Goal: Complete application form

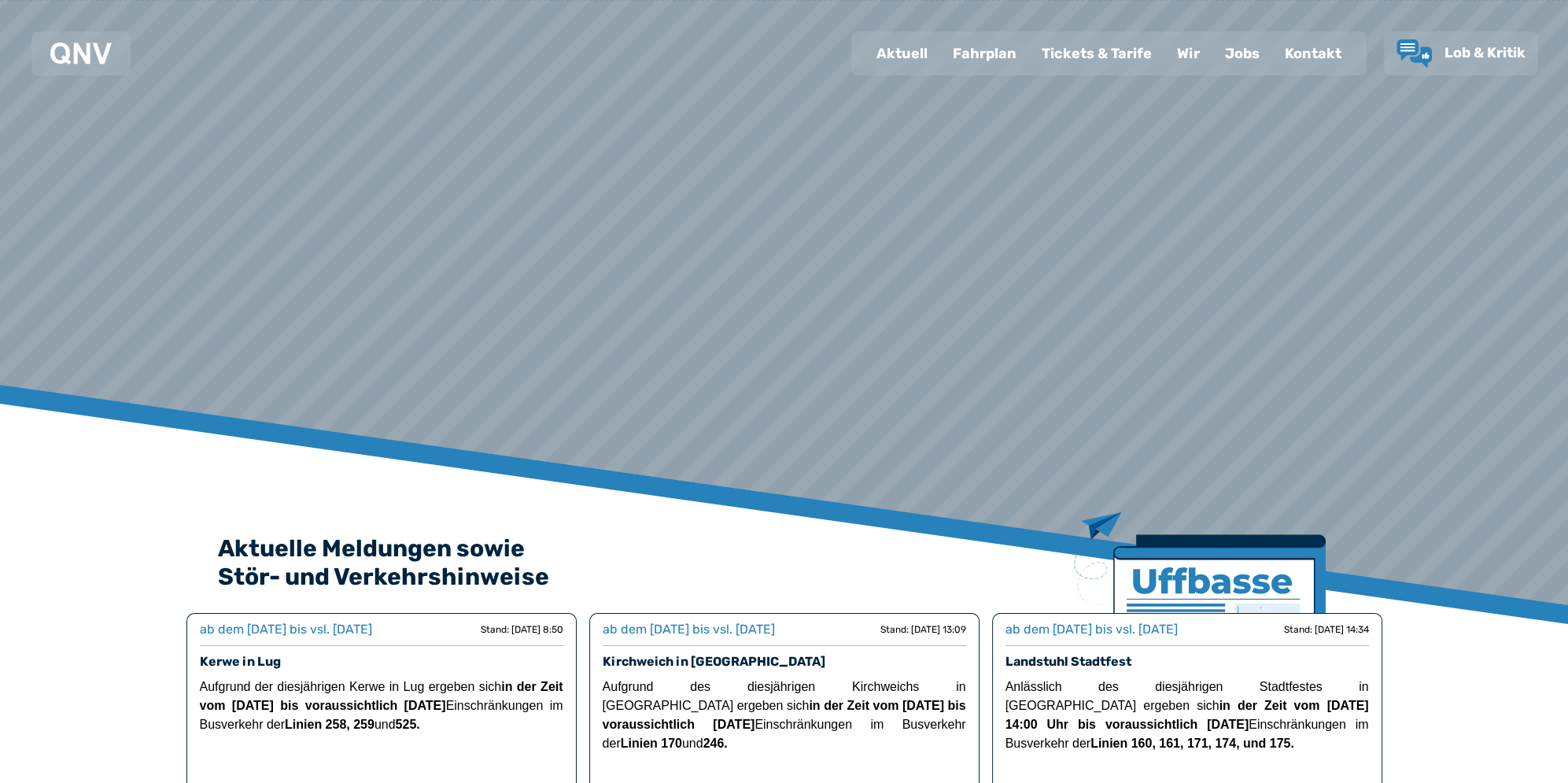
click at [1239, 48] on div "Jobs" at bounding box center [1241, 53] width 60 height 41
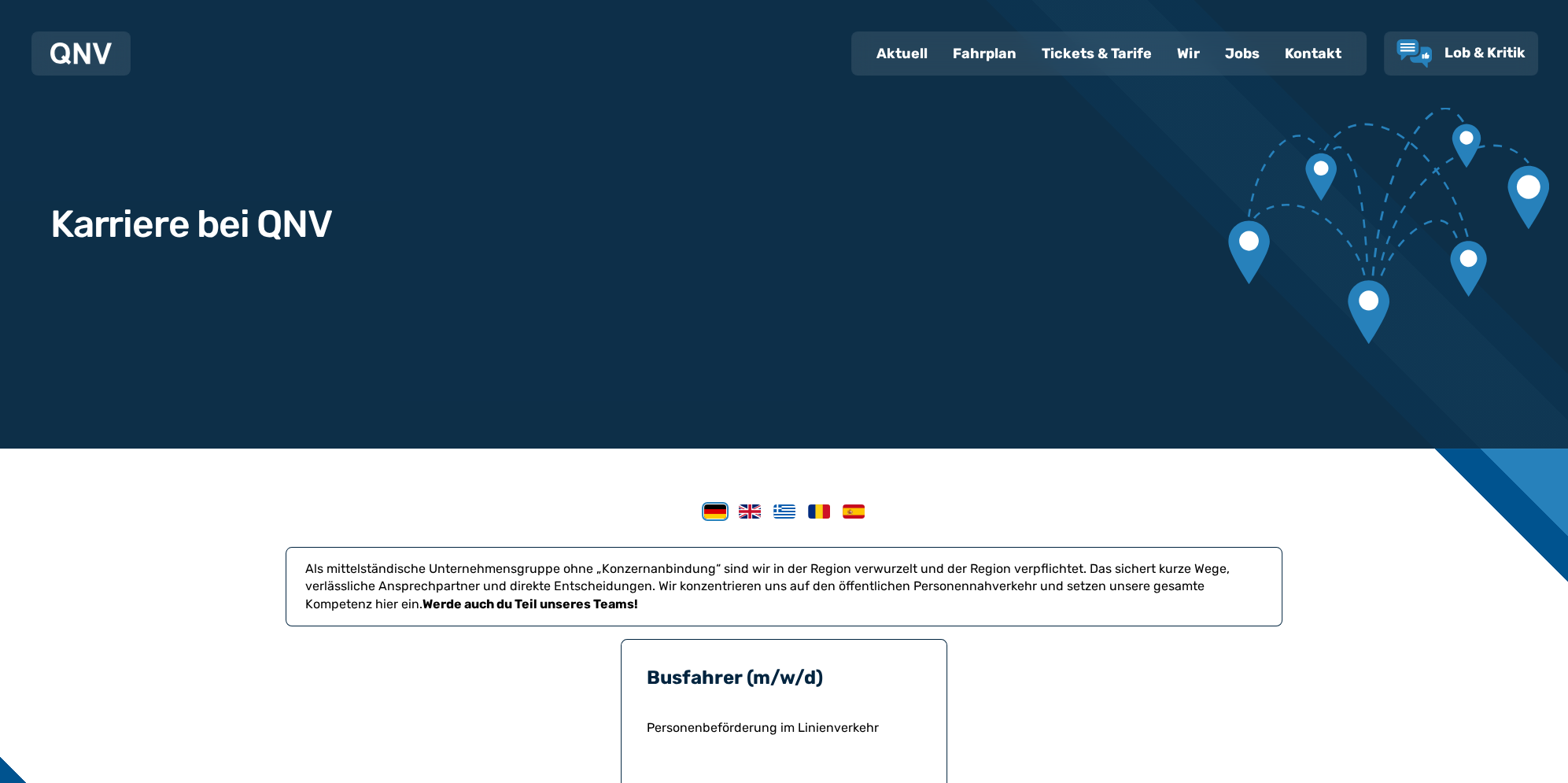
click at [1254, 58] on div "Jobs" at bounding box center [1241, 53] width 60 height 41
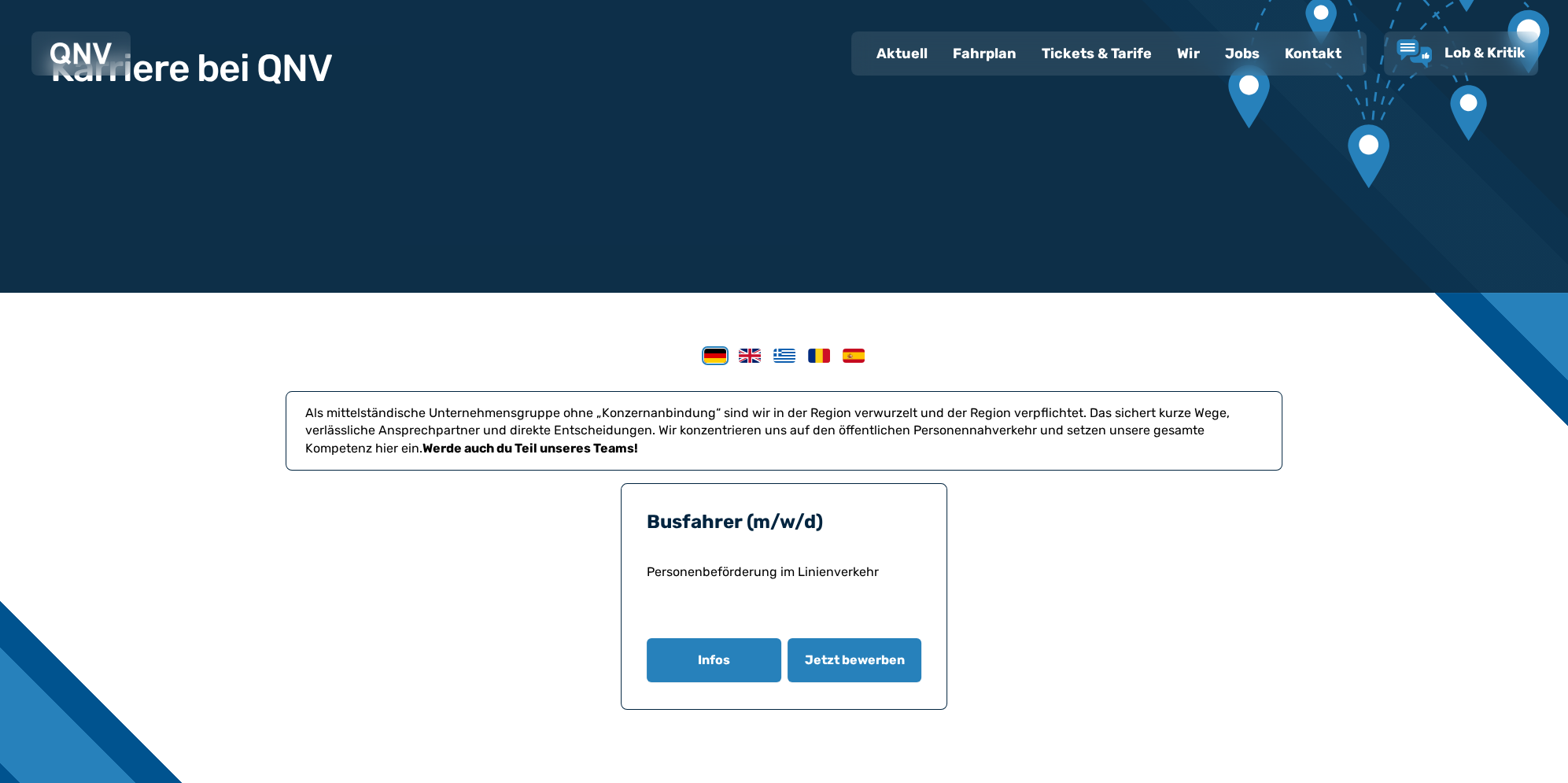
scroll to position [236, 0]
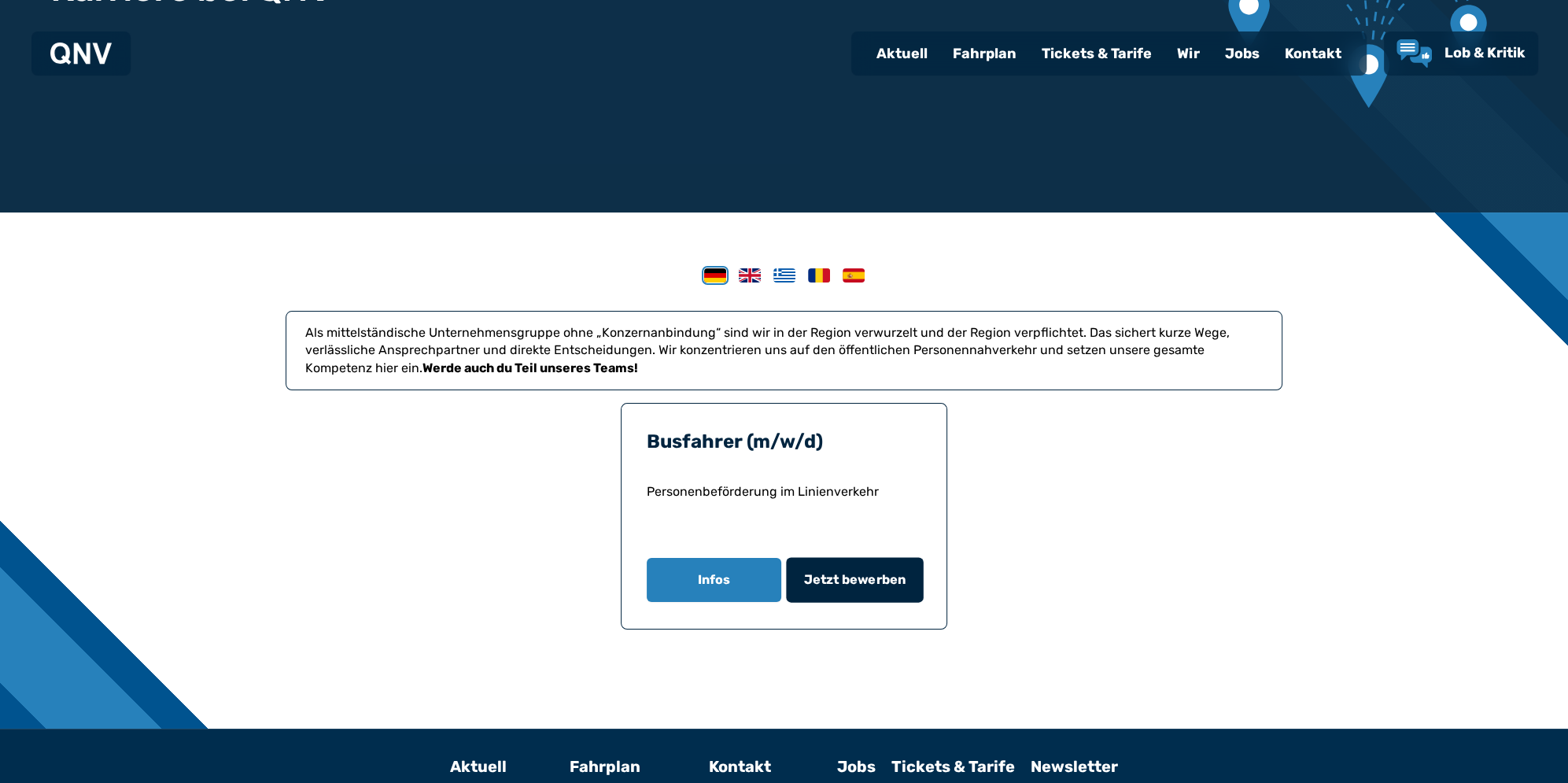
click at [855, 575] on span "Jetzt bewerben" at bounding box center [854, 580] width 102 height 19
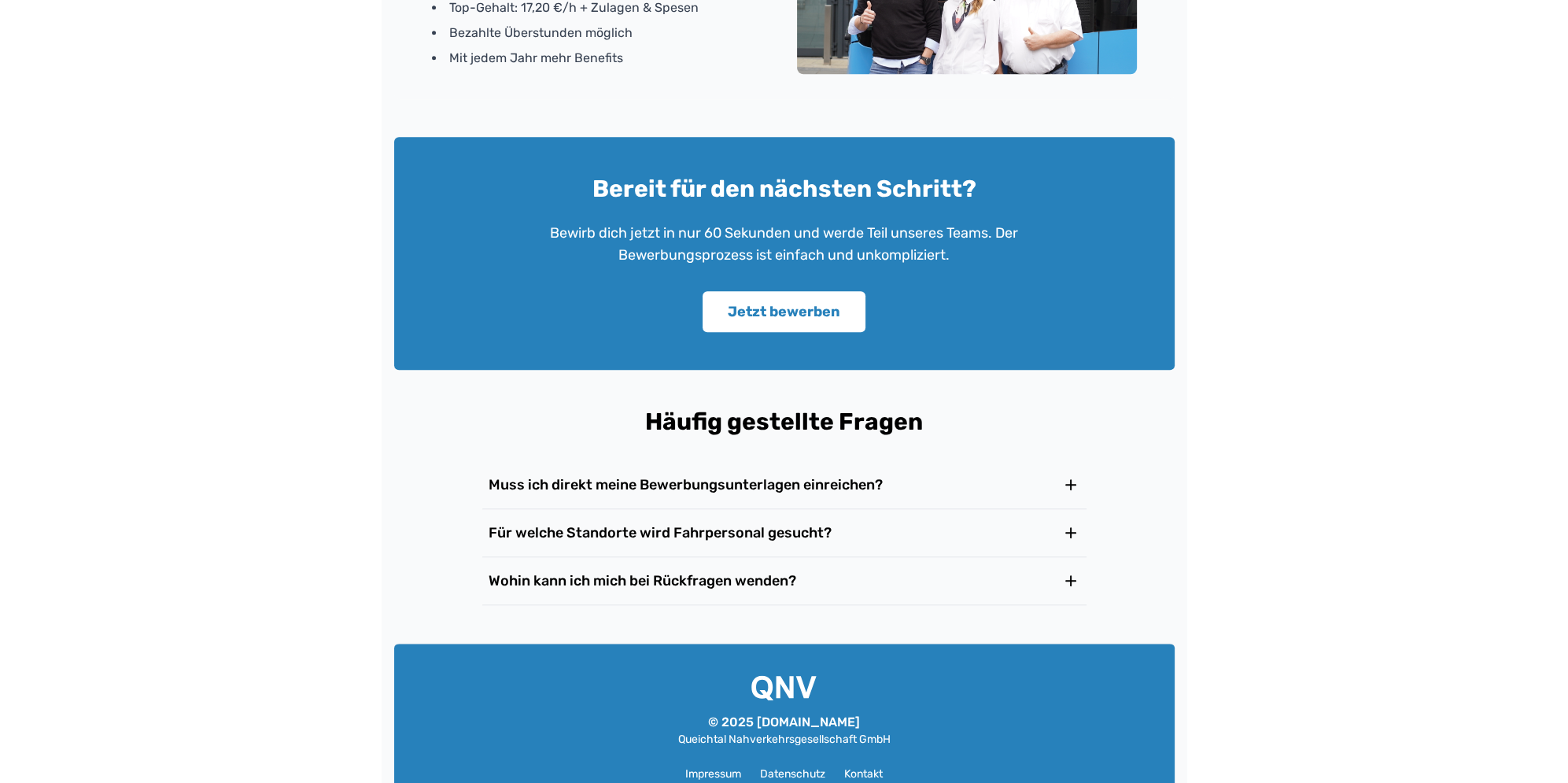
scroll to position [2360, 0]
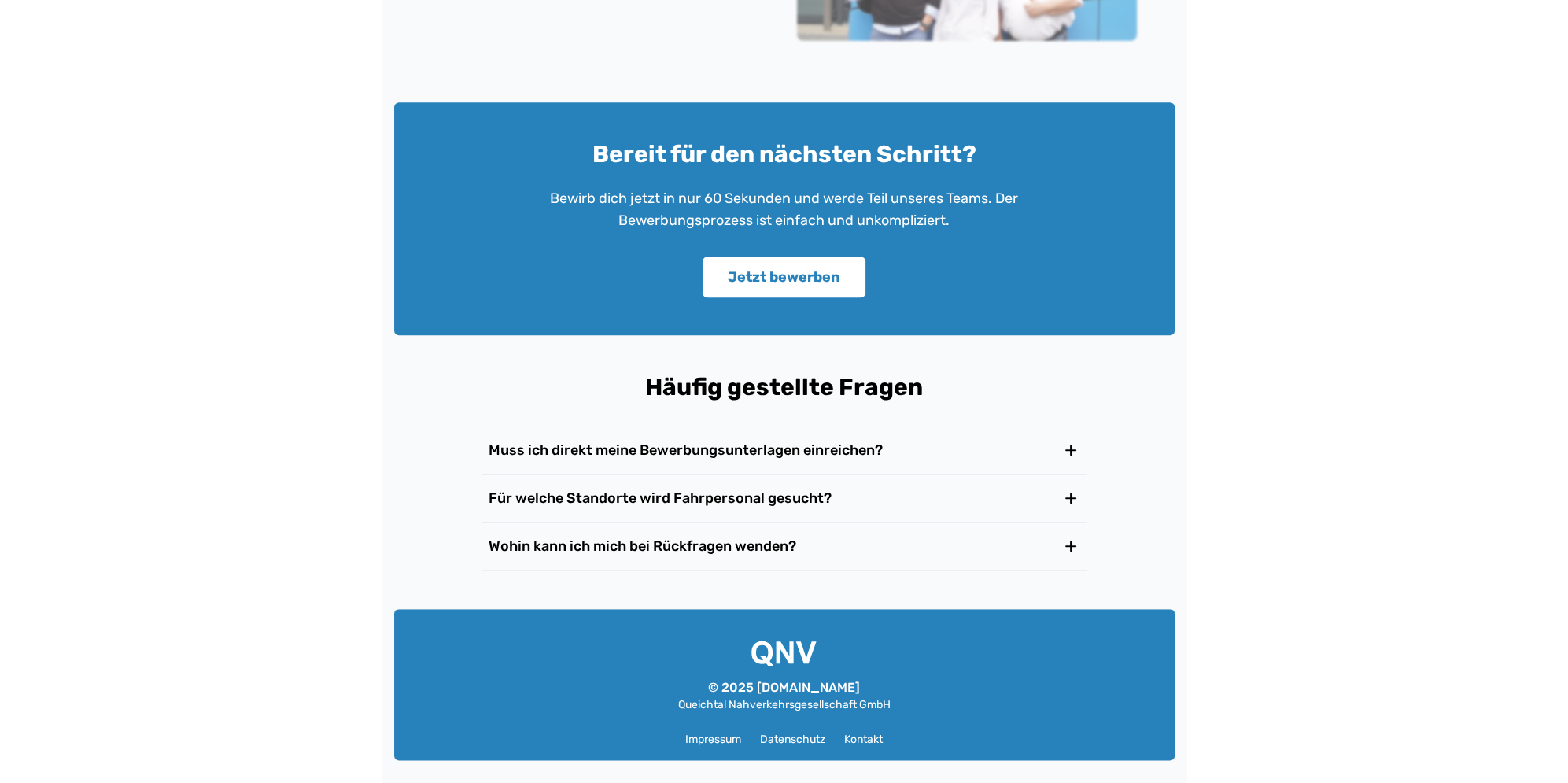
click at [748, 507] on button "Für welche Standorte wird Fahrpersonal gesucht?" at bounding box center [784, 498] width 604 height 47
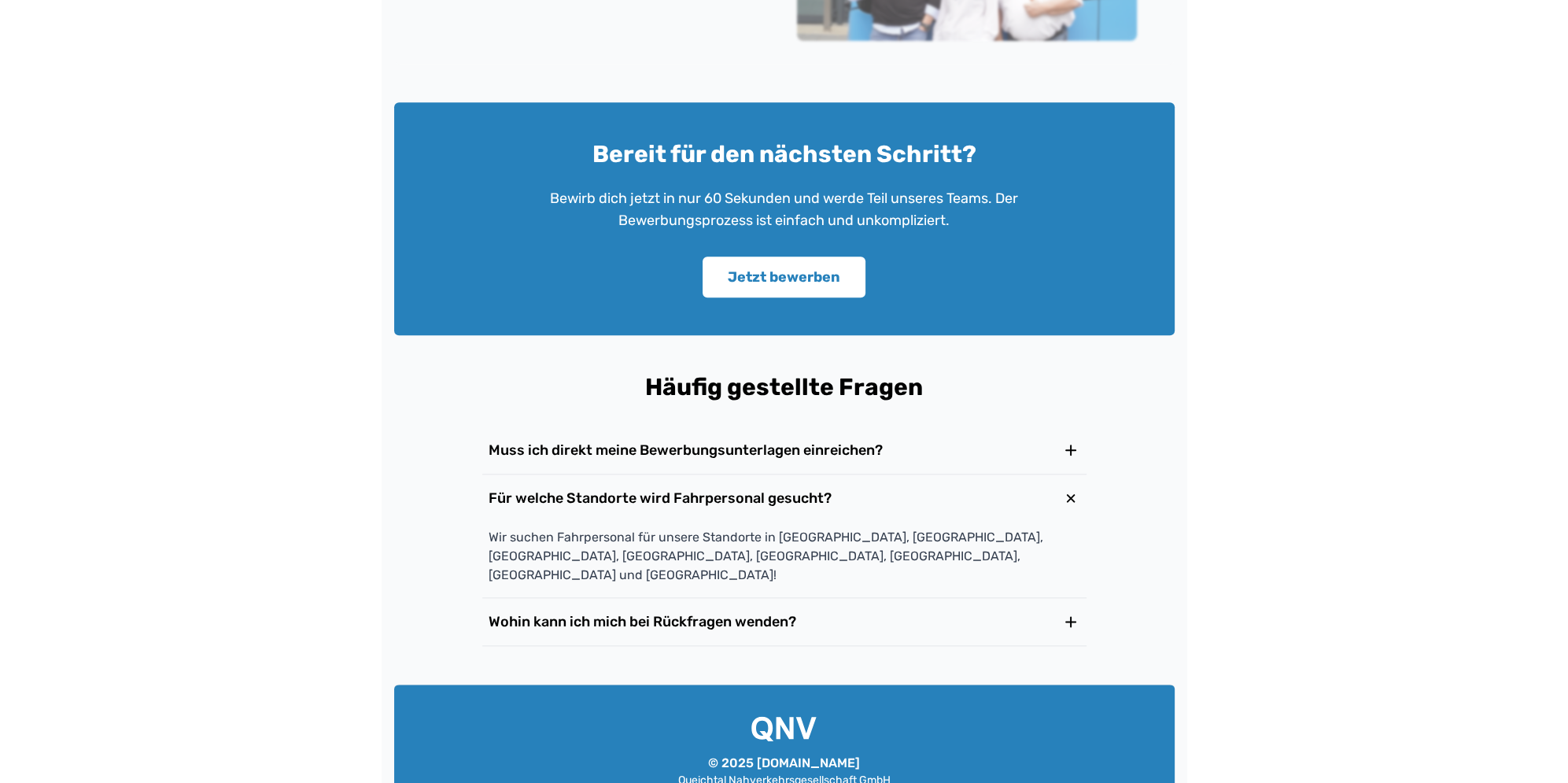
click at [766, 598] on button "Wohin kann ich mich bei Rückfragen wenden?" at bounding box center [784, 622] width 604 height 47
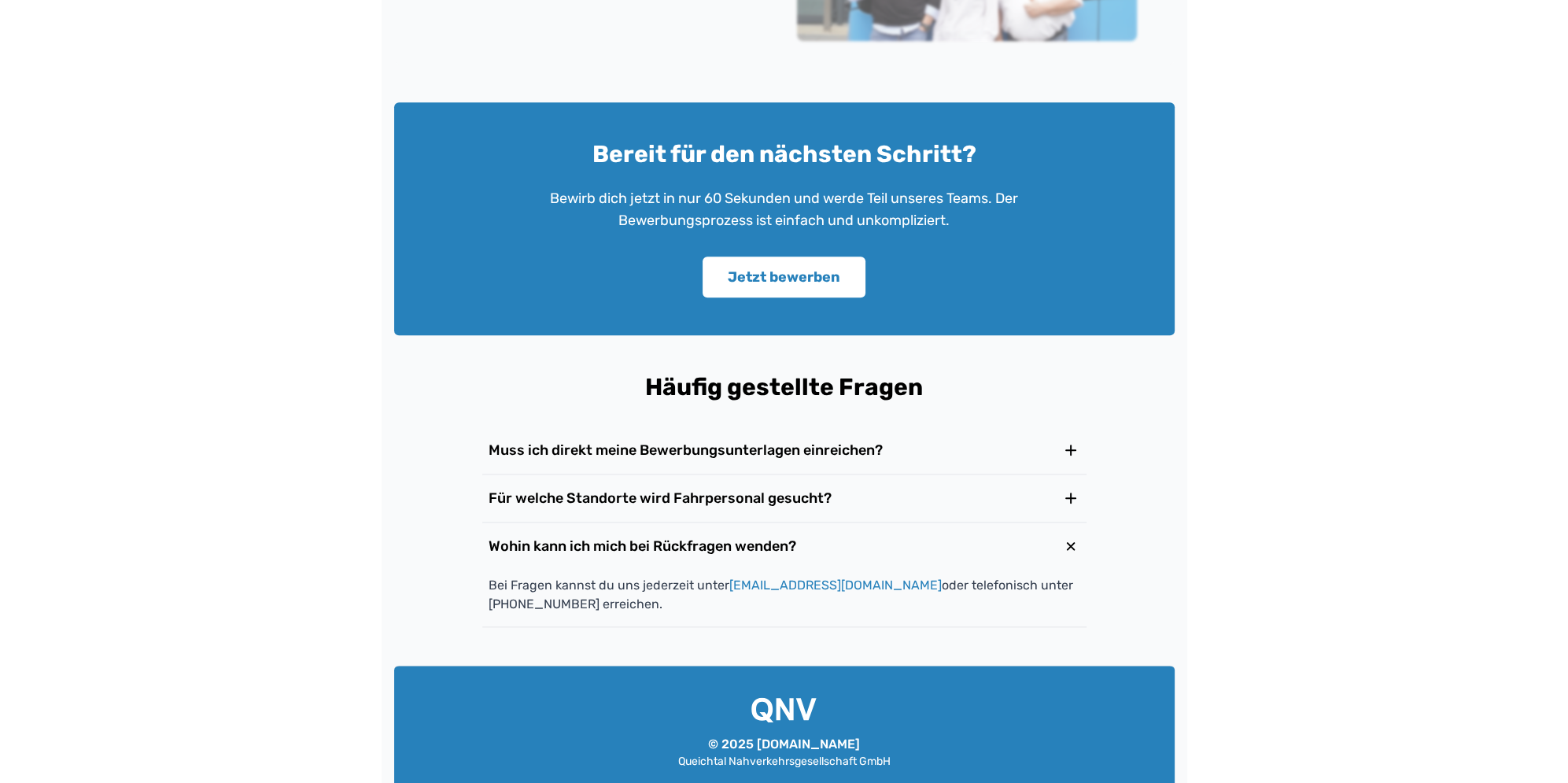
click at [768, 544] on h3 "Wohin kann ich mich bei Rückfragen wenden?" at bounding box center [642, 546] width 307 height 22
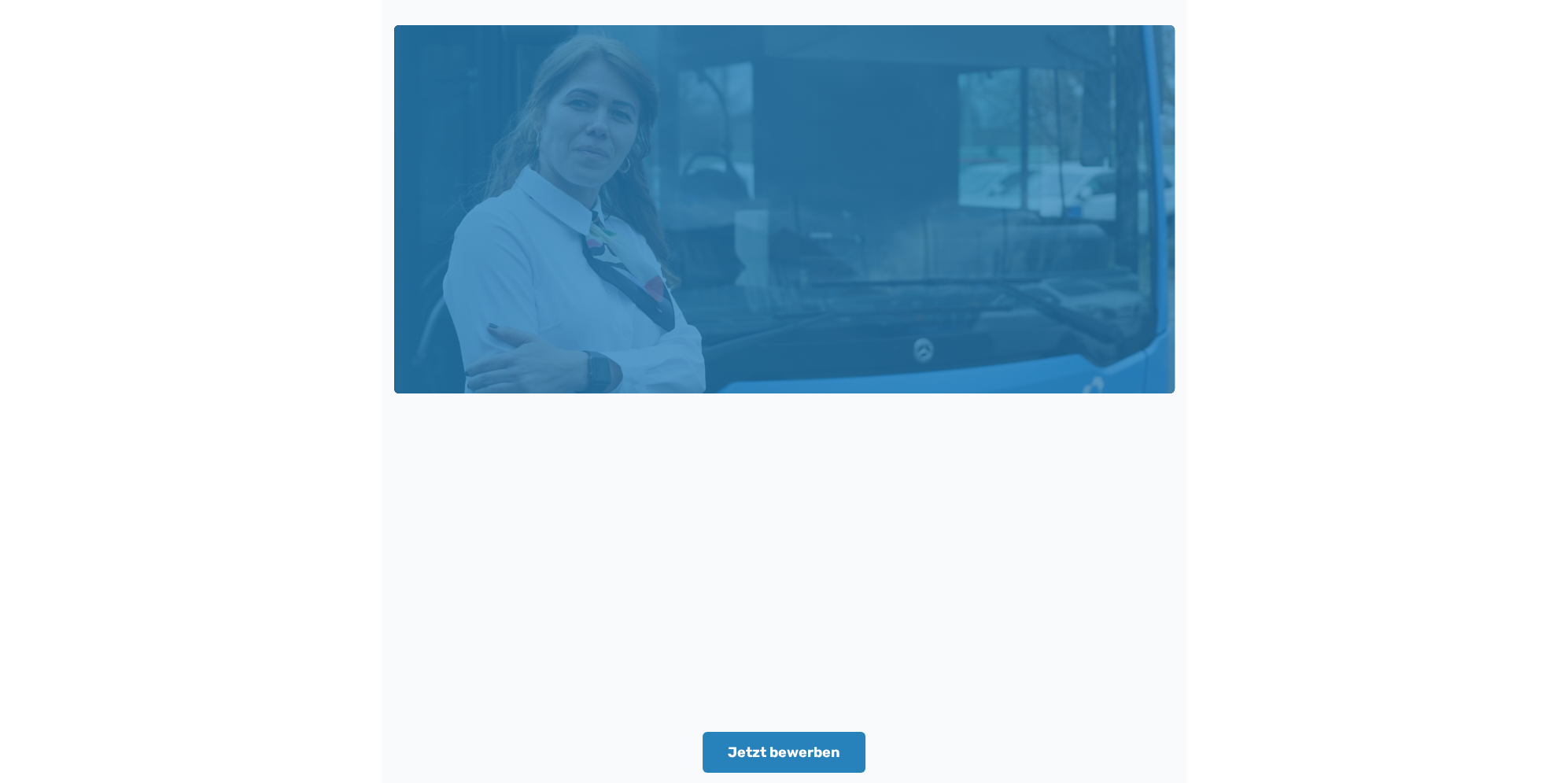
scroll to position [0, 0]
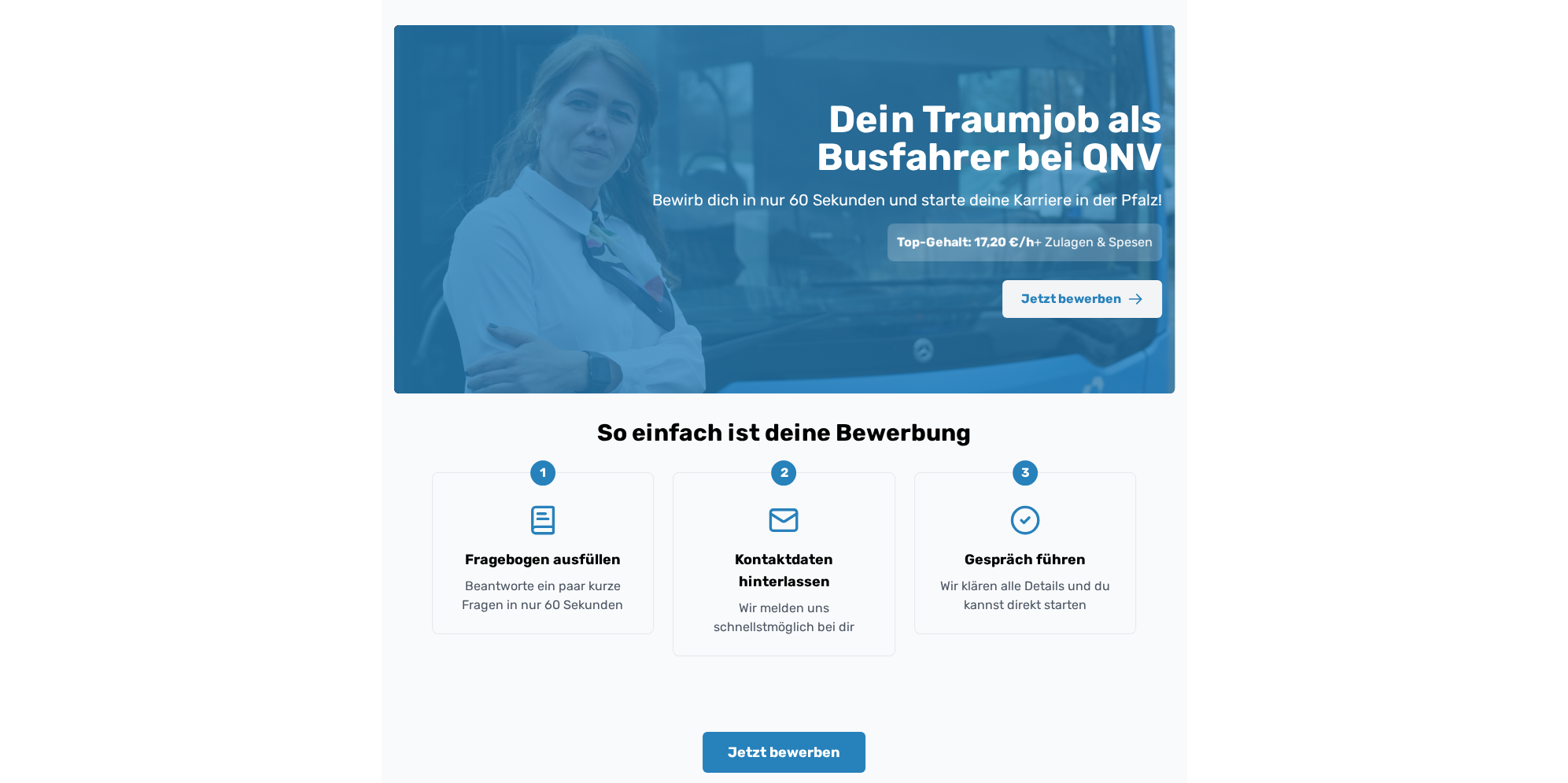
click at [1051, 305] on button "Jetzt bewerben" at bounding box center [1082, 299] width 159 height 38
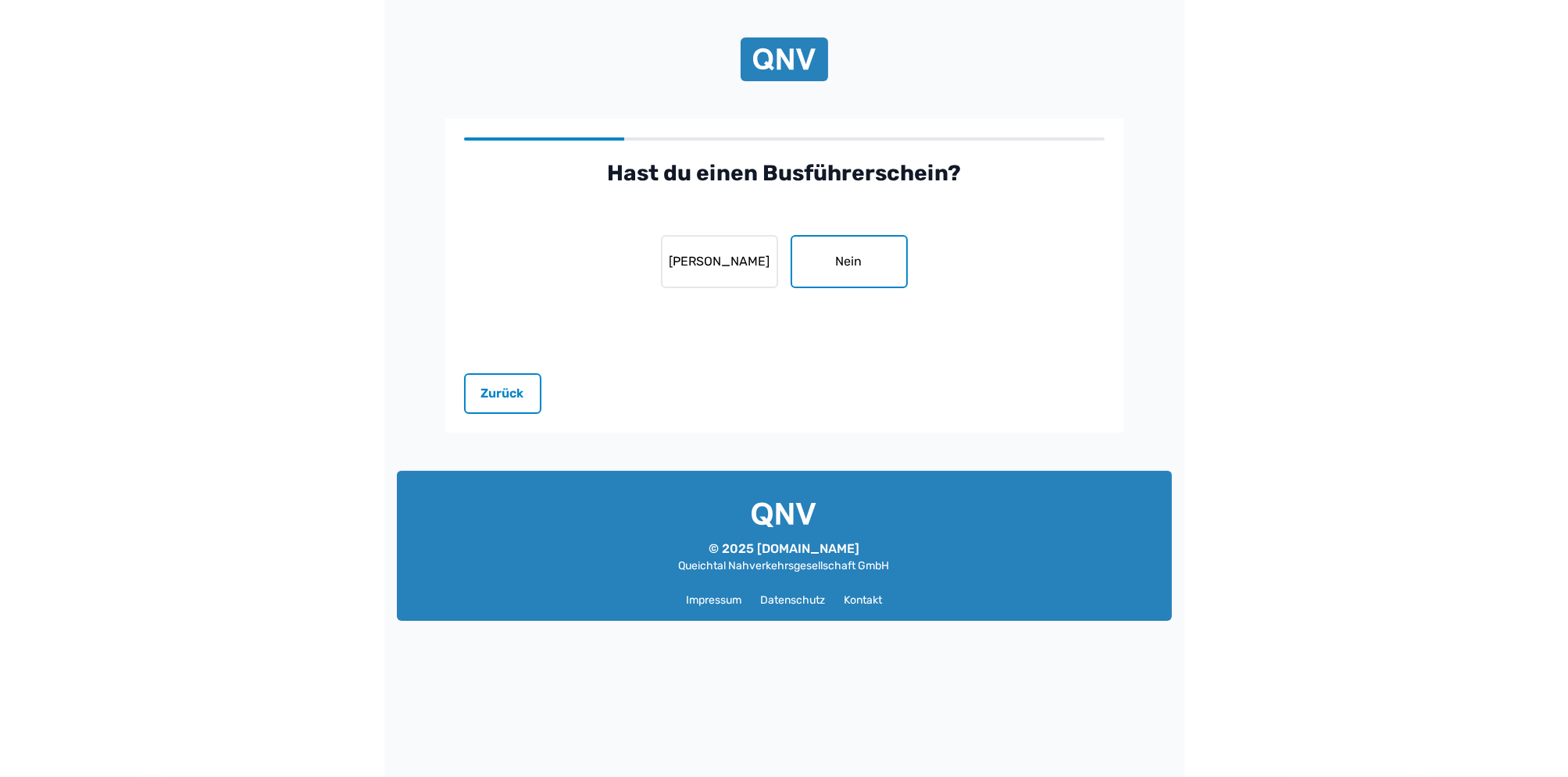
click at [864, 261] on button "Nein" at bounding box center [849, 261] width 117 height 53
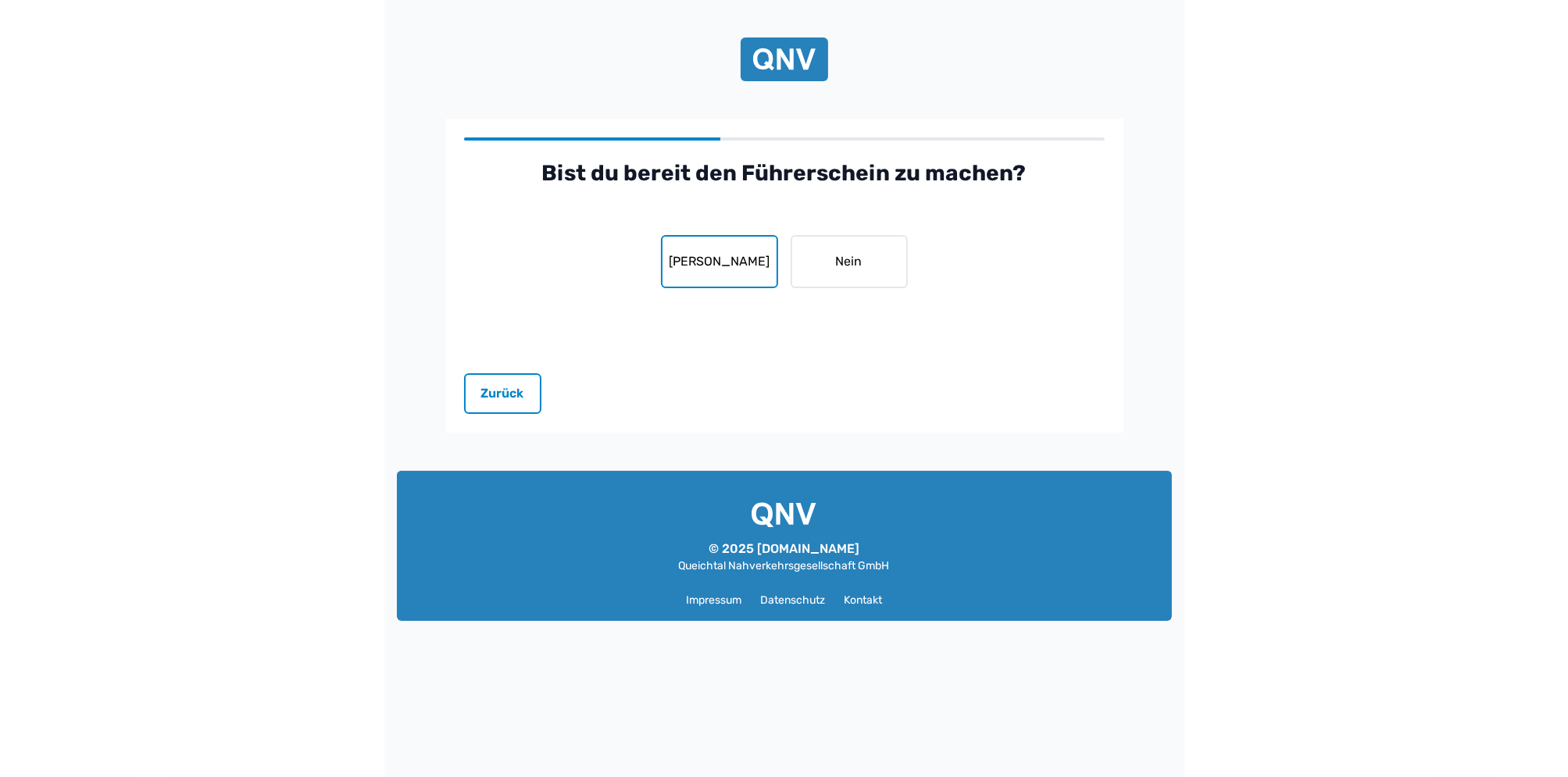
click at [689, 236] on button "Ja" at bounding box center [719, 261] width 117 height 53
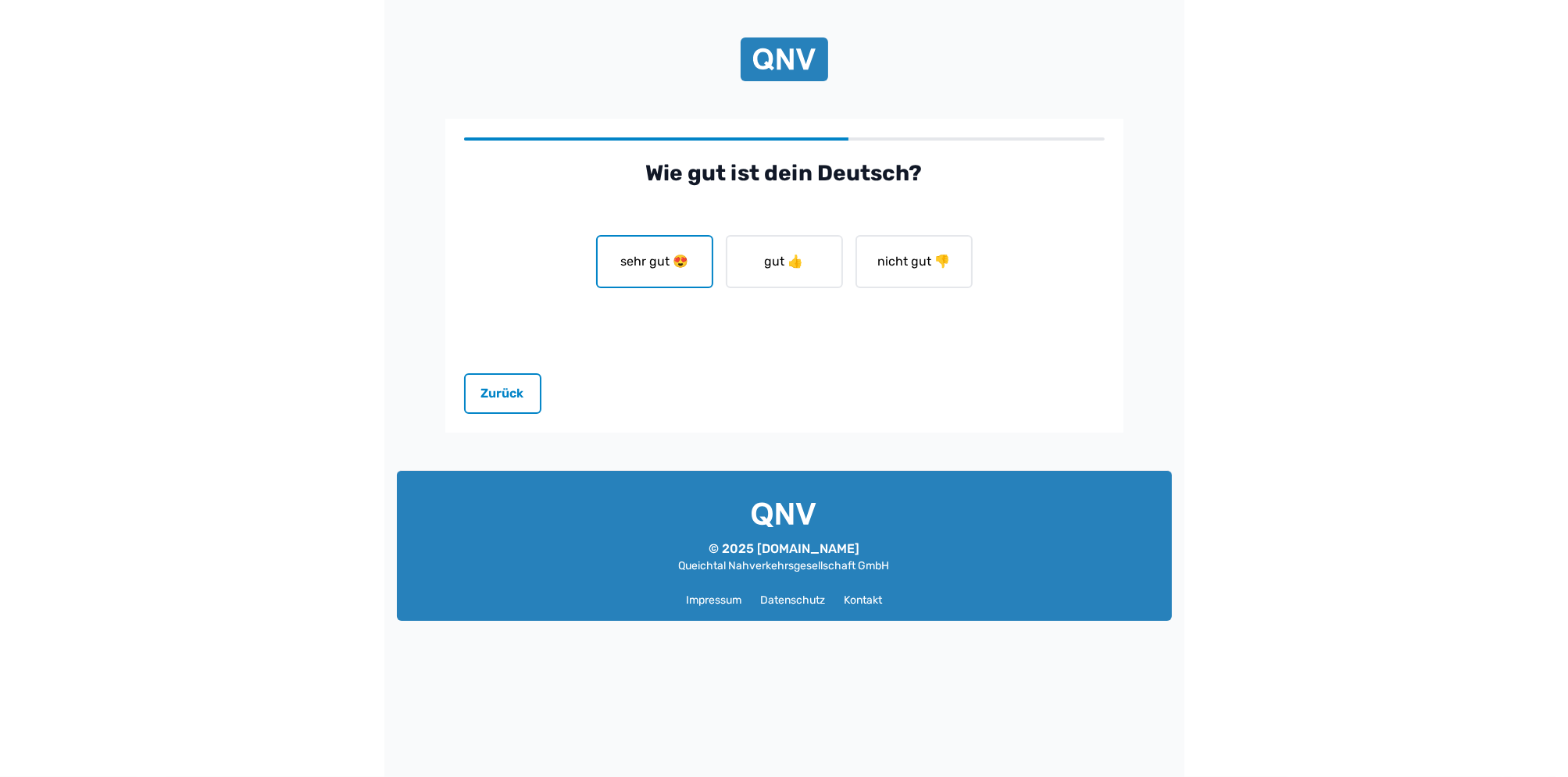
click at [683, 270] on button "sehr gut 😍" at bounding box center [655, 261] width 117 height 53
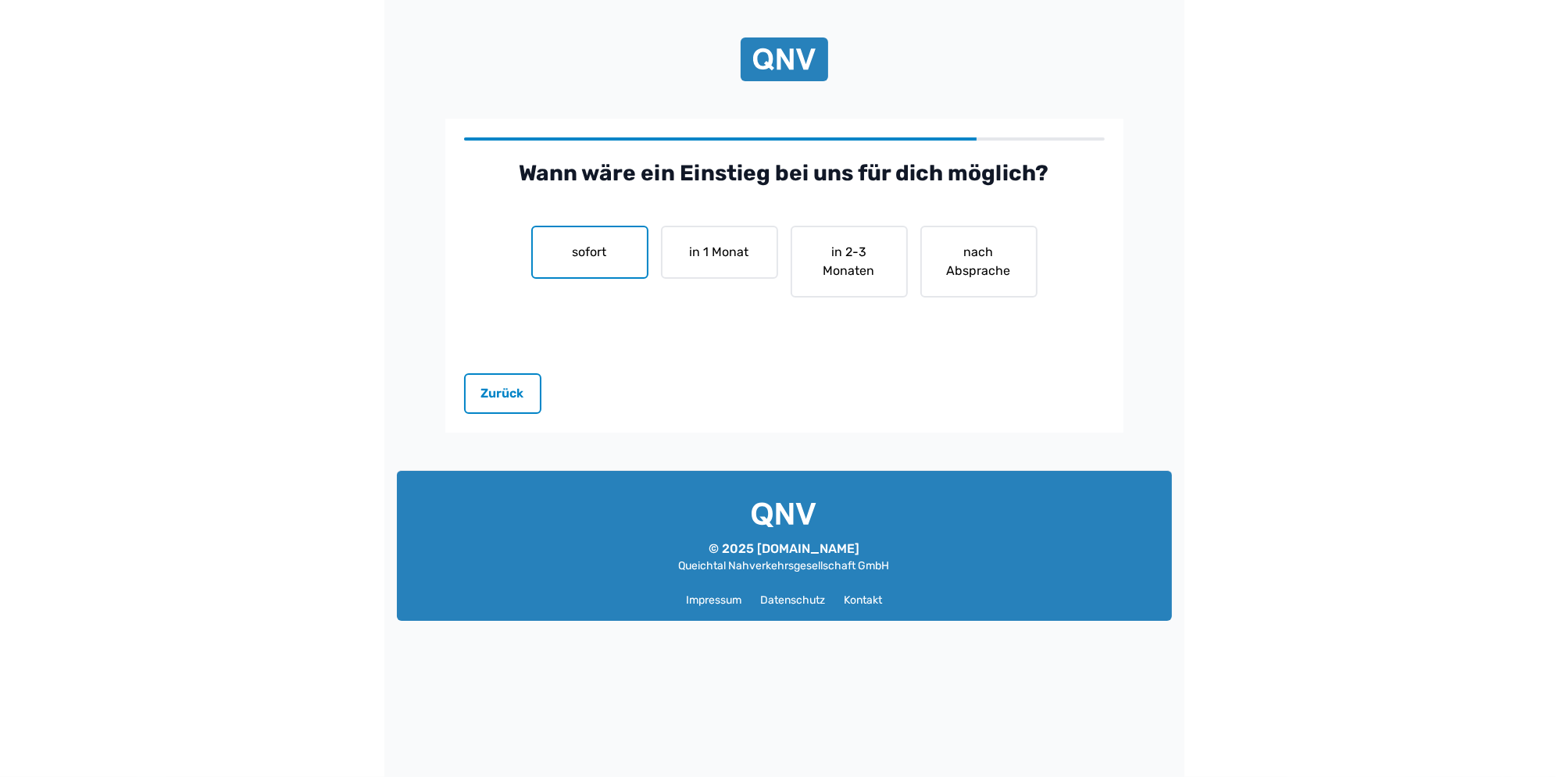
click at [585, 277] on button "sofort" at bounding box center [590, 252] width 117 height 53
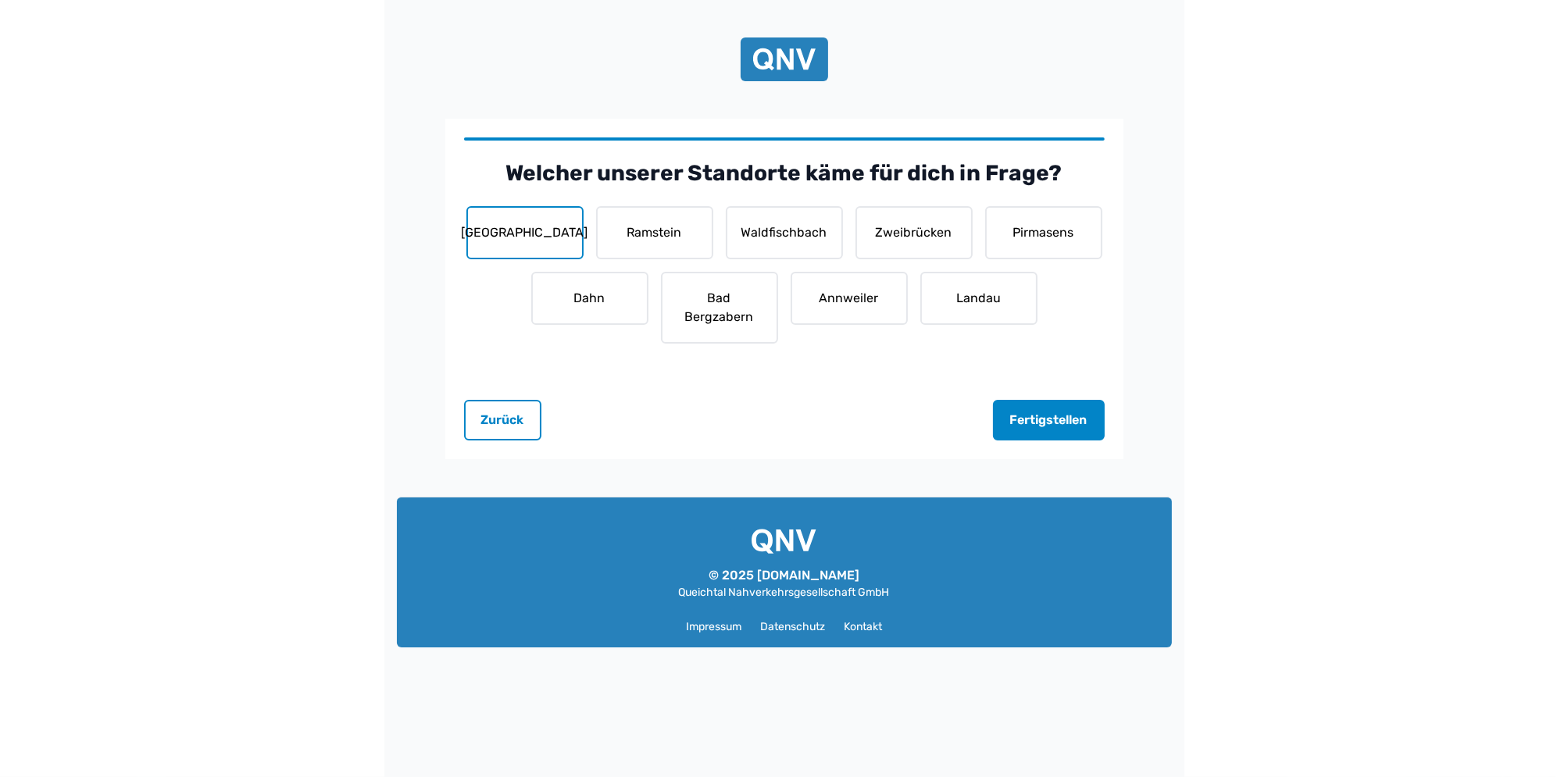
click at [580, 236] on button "Kaiserslautern" at bounding box center [524, 232] width 117 height 53
click at [651, 227] on button "Ramstein" at bounding box center [655, 232] width 117 height 53
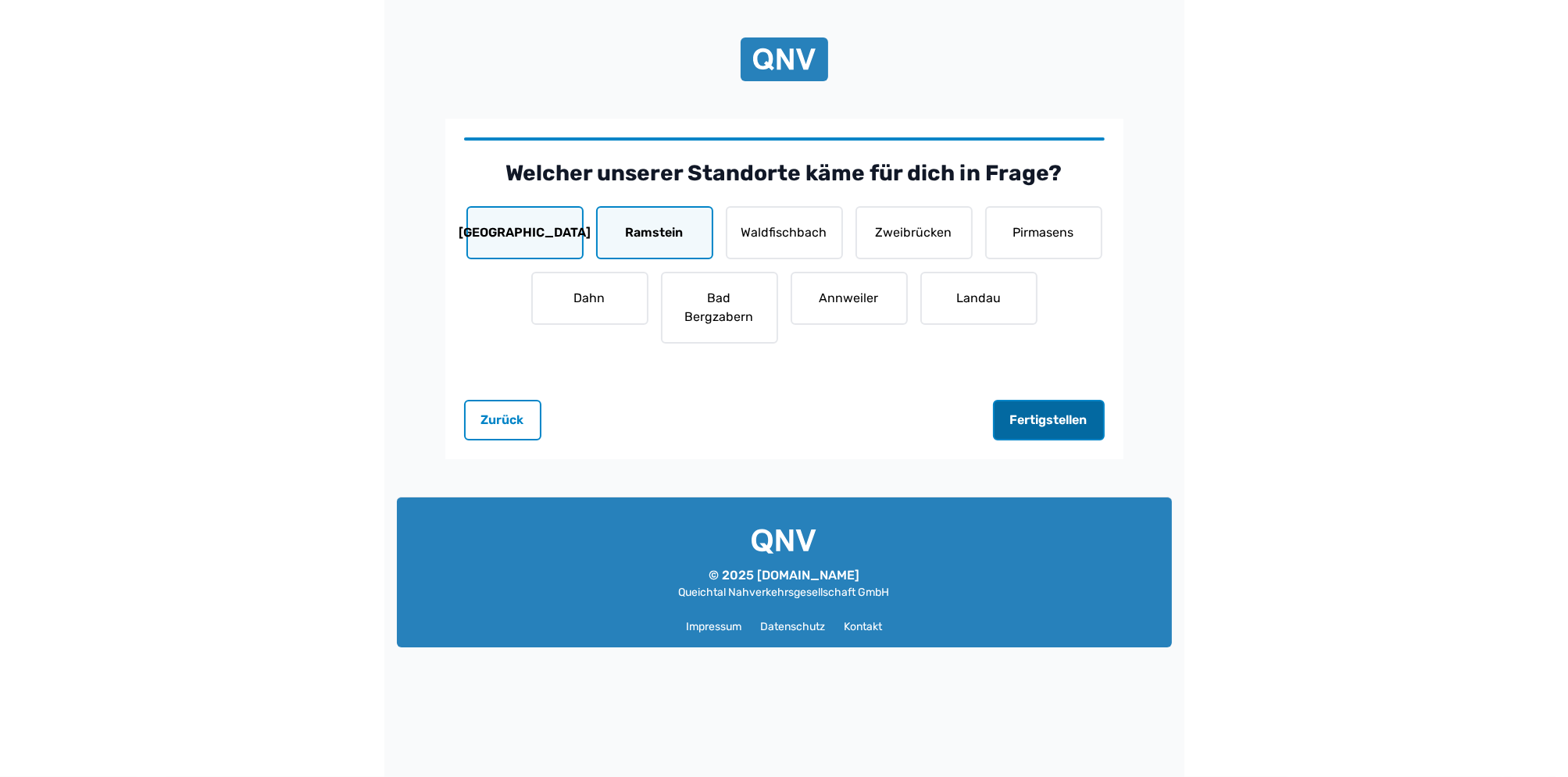
click at [1026, 430] on button "Fertigstellen" at bounding box center [1049, 420] width 111 height 41
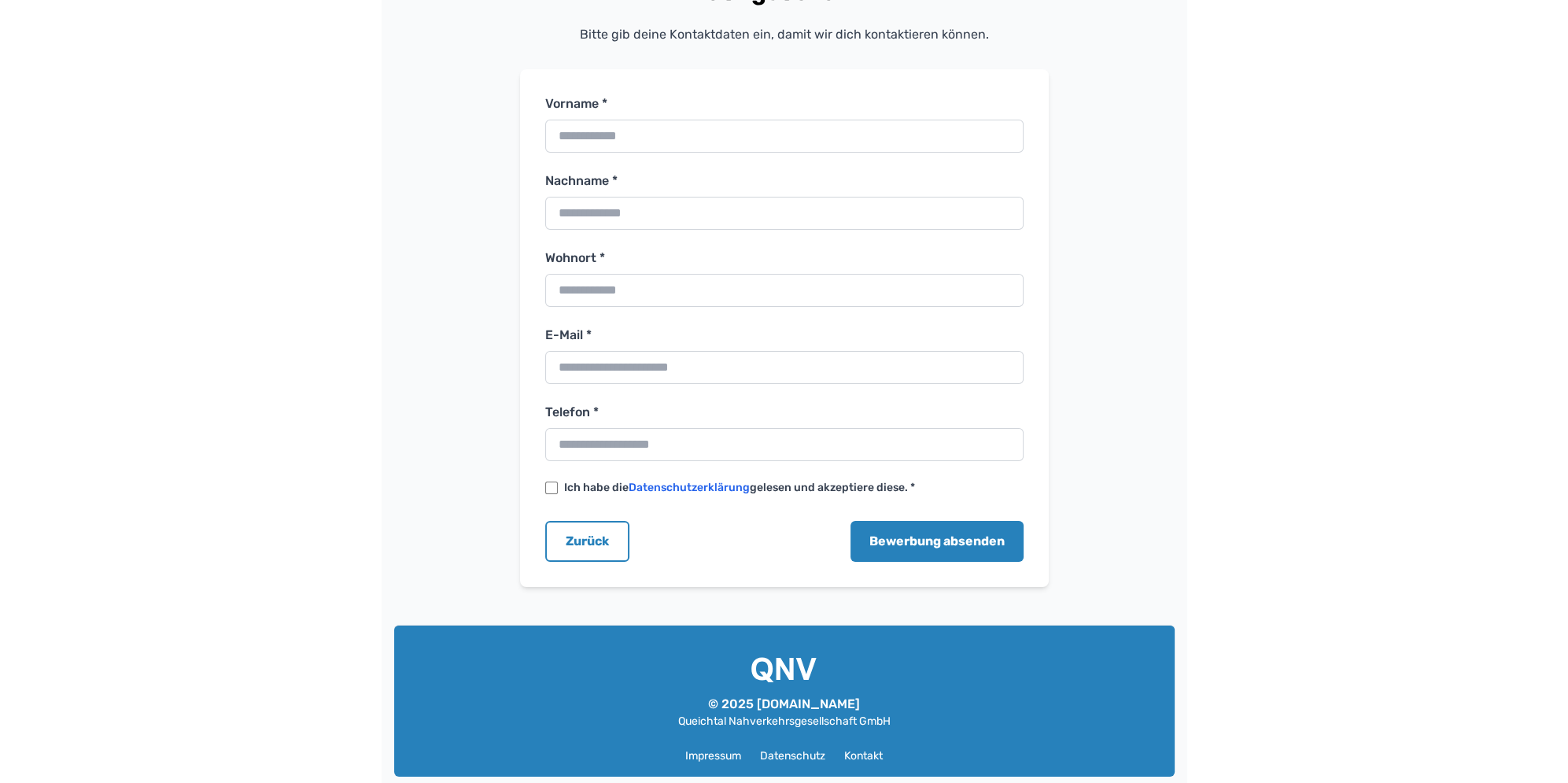
scroll to position [148, 0]
